Goal: Navigation & Orientation: Find specific page/section

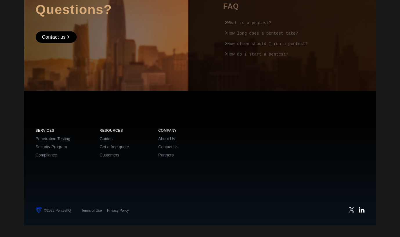
scroll to position [972, 0]
click at [68, 212] on li "© 2025 PentestIQ" at bounding box center [53, 210] width 35 height 7
click at [90, 210] on link "Terms of Use" at bounding box center [91, 210] width 21 height 4
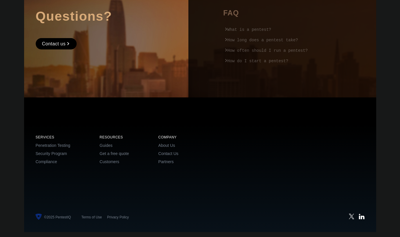
scroll to position [959, 0]
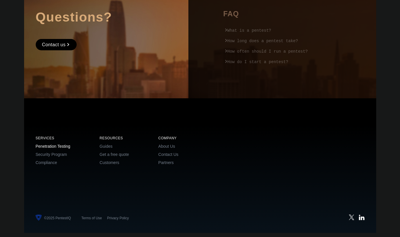
click at [58, 148] on link "Penetration Testing" at bounding box center [53, 146] width 35 height 5
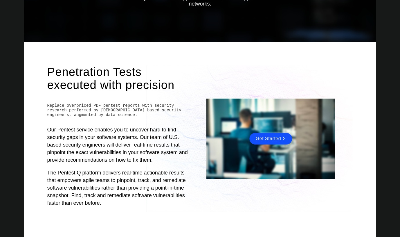
scroll to position [129, 0]
